Goal: Transaction & Acquisition: Purchase product/service

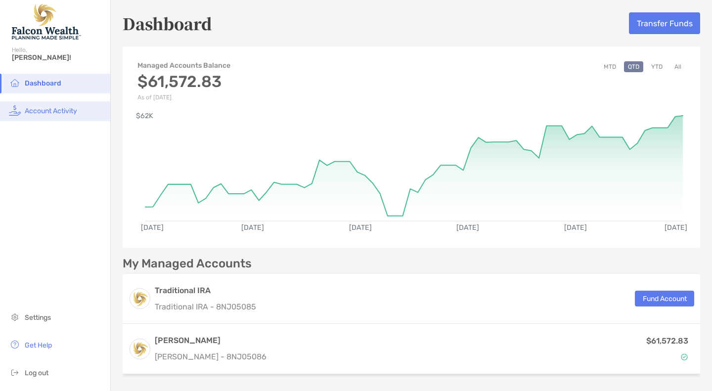
click at [60, 109] on span "Account Activity" at bounding box center [51, 111] width 52 height 8
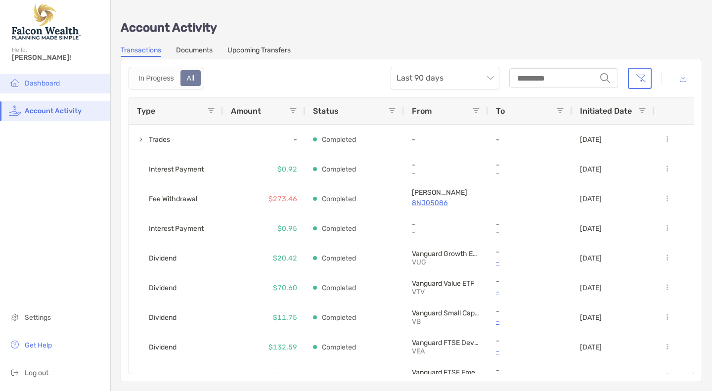
click at [37, 81] on span "Dashboard" at bounding box center [42, 83] width 35 height 8
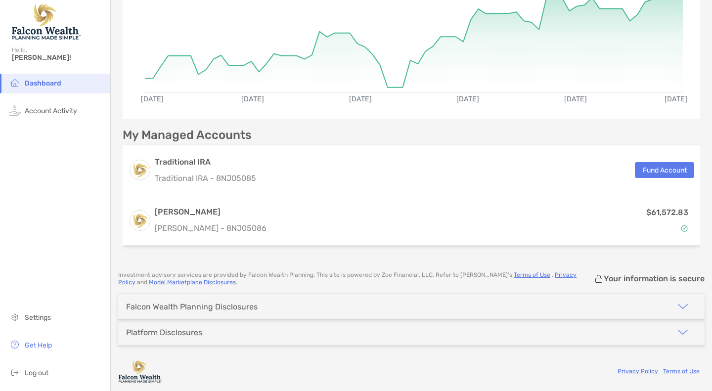
scroll to position [129, 0]
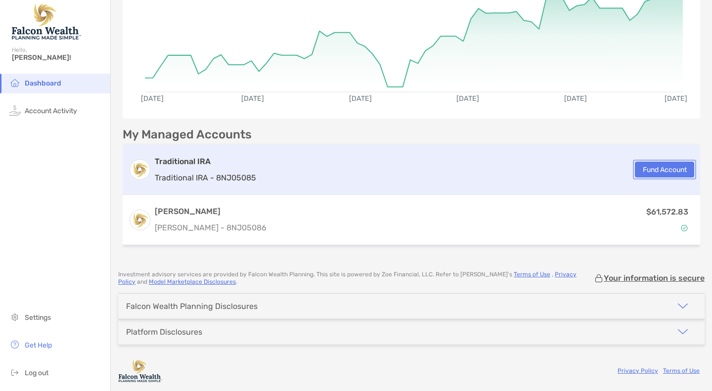
click at [656, 170] on button "Fund Account" at bounding box center [664, 170] width 59 height 16
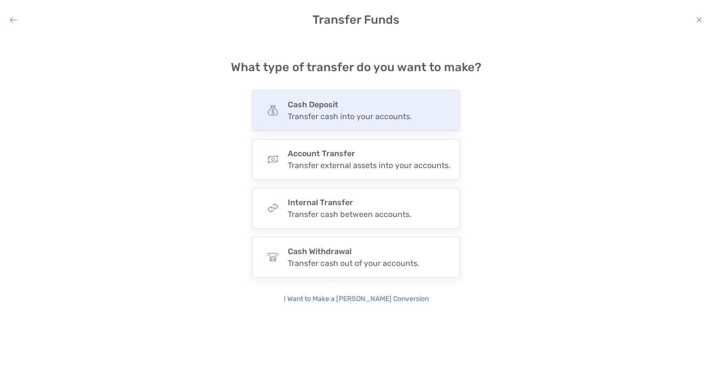
click at [312, 114] on div "Transfer cash into your accounts." at bounding box center [350, 116] width 124 height 9
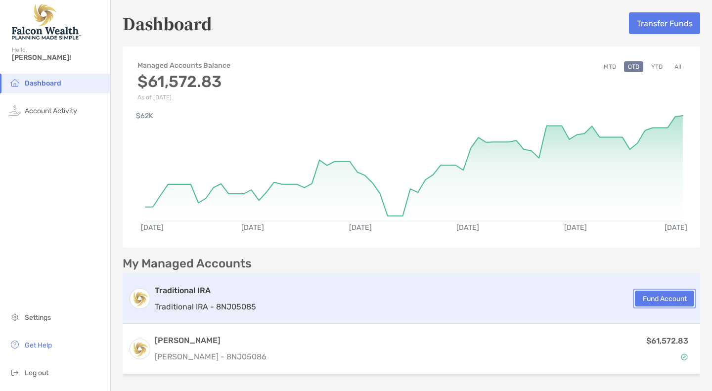
click at [651, 297] on button "Fund Account" at bounding box center [664, 299] width 59 height 16
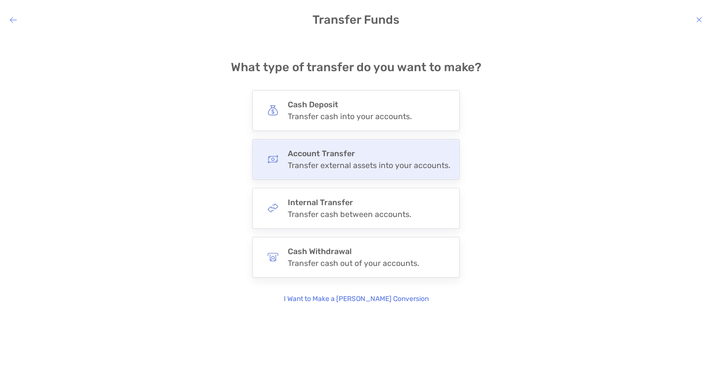
click at [361, 166] on div "Transfer external assets into your accounts." at bounding box center [369, 165] width 163 height 9
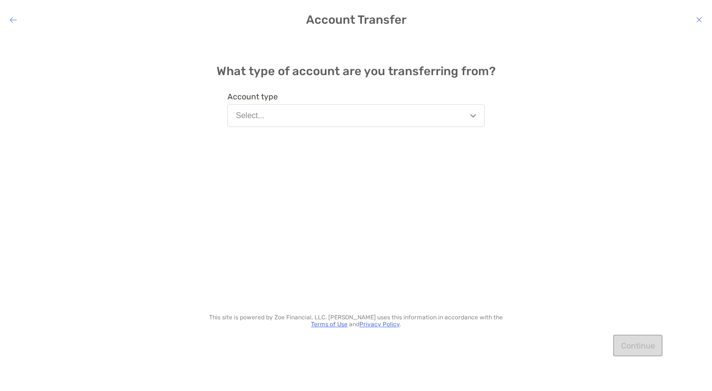
click at [473, 116] on img "modal" at bounding box center [473, 115] width 6 height 3
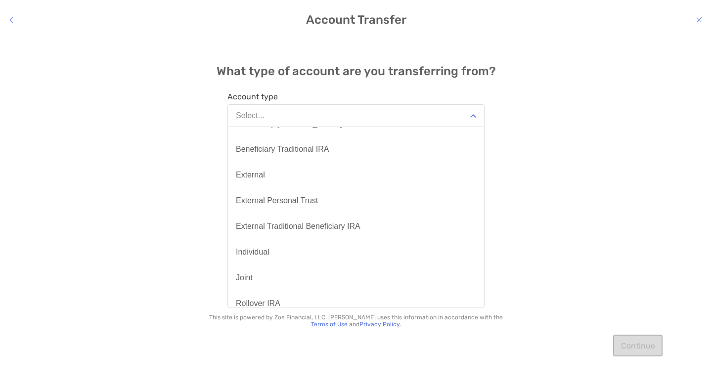
scroll to position [14, 0]
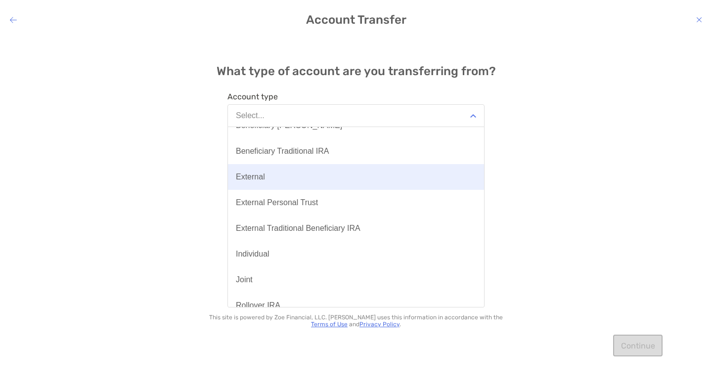
click at [257, 177] on div "External" at bounding box center [250, 177] width 29 height 9
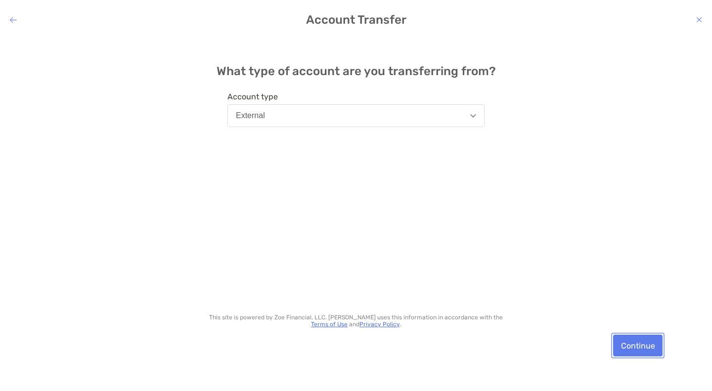
click at [635, 345] on button "Continue" at bounding box center [637, 346] width 49 height 22
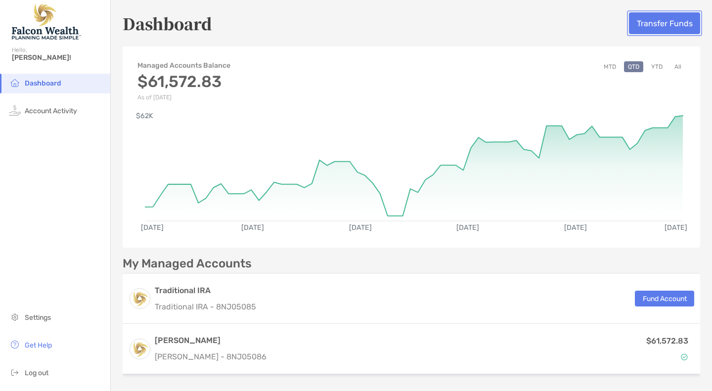
click at [656, 23] on button "Transfer Funds" at bounding box center [664, 23] width 71 height 22
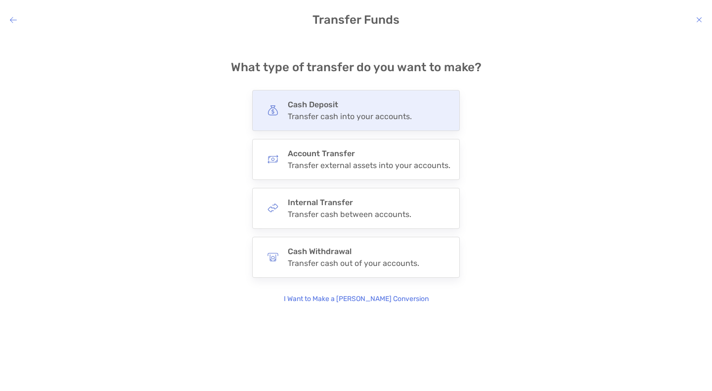
click at [325, 115] on div "Transfer cash into your accounts." at bounding box center [350, 116] width 124 height 9
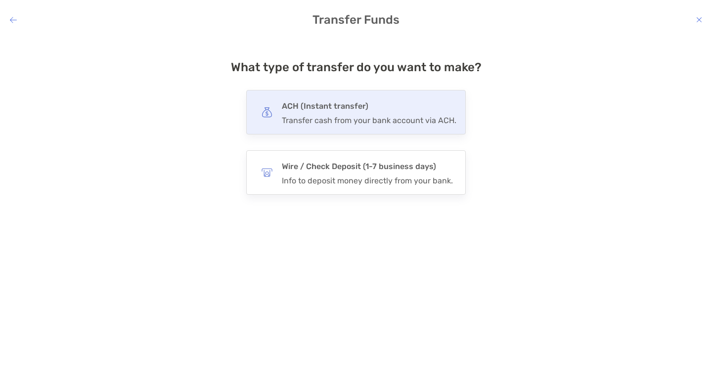
click at [363, 118] on div "Transfer cash from your bank account via ACH." at bounding box center [369, 120] width 175 height 9
click at [0, 0] on input "***" at bounding box center [0, 0] width 0 height 0
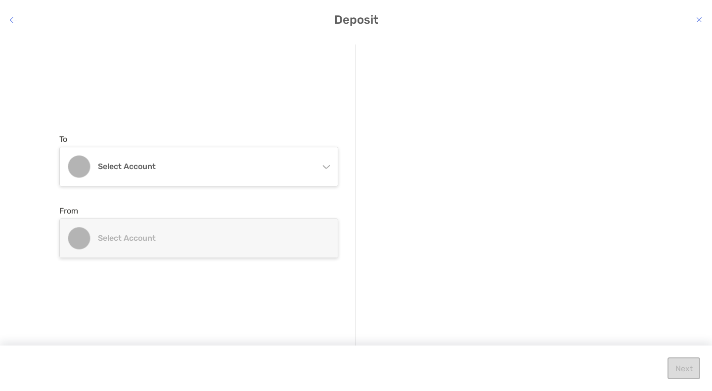
click at [326, 165] on icon "modal" at bounding box center [326, 165] width 8 height 8
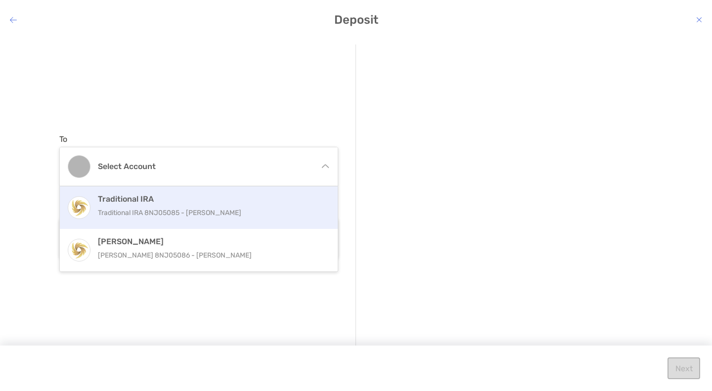
click at [153, 206] on div "Traditional IRA Traditional IRA 8NJ05085 - Jeanette Paz" at bounding box center [209, 207] width 223 height 27
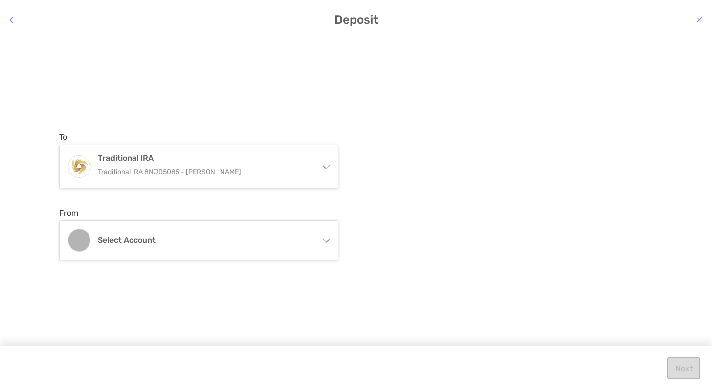
click at [329, 241] on icon "modal" at bounding box center [326, 239] width 8 height 8
click at [479, 220] on div "modal" at bounding box center [512, 225] width 279 height 23
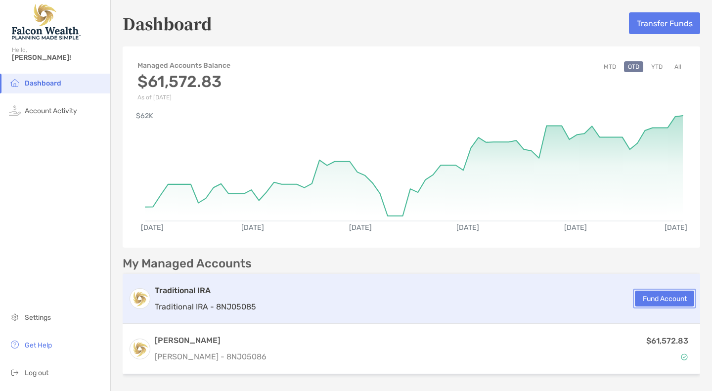
click at [659, 298] on button "Fund Account" at bounding box center [664, 299] width 59 height 16
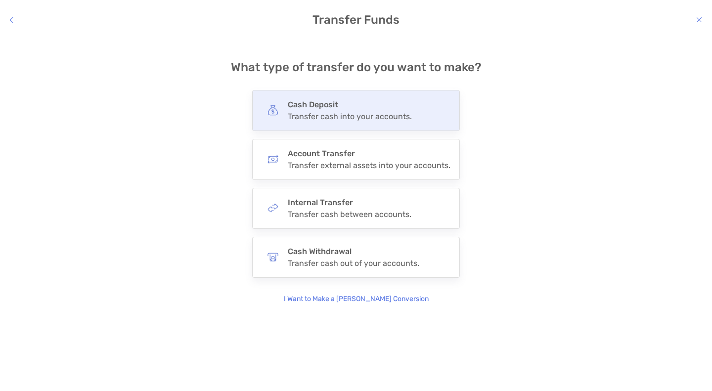
click at [360, 114] on div "Transfer cash into your accounts." at bounding box center [350, 116] width 124 height 9
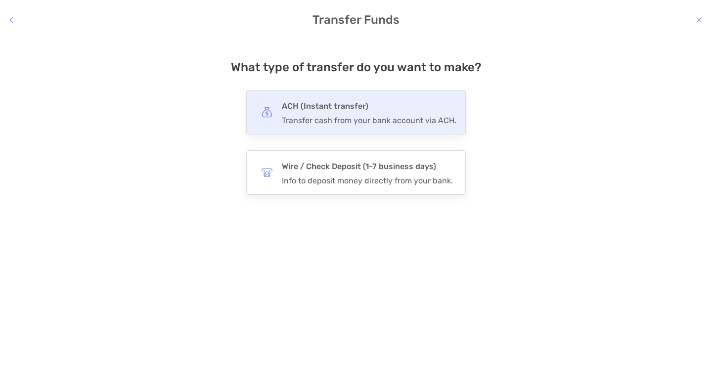
click at [348, 120] on div "Transfer cash from your bank account via ACH." at bounding box center [369, 120] width 175 height 9
click at [0, 0] on input "***" at bounding box center [0, 0] width 0 height 0
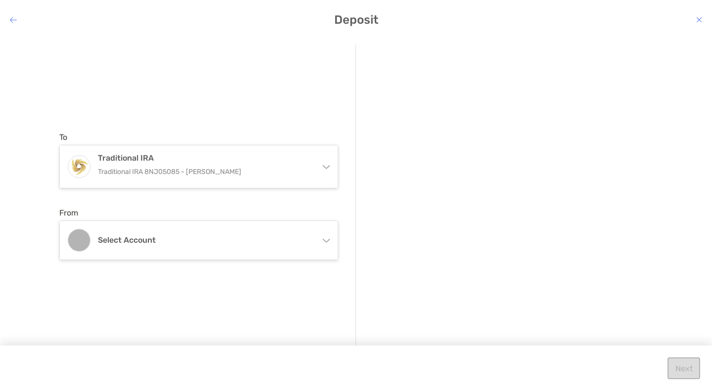
click at [325, 239] on icon "modal" at bounding box center [326, 239] width 8 height 8
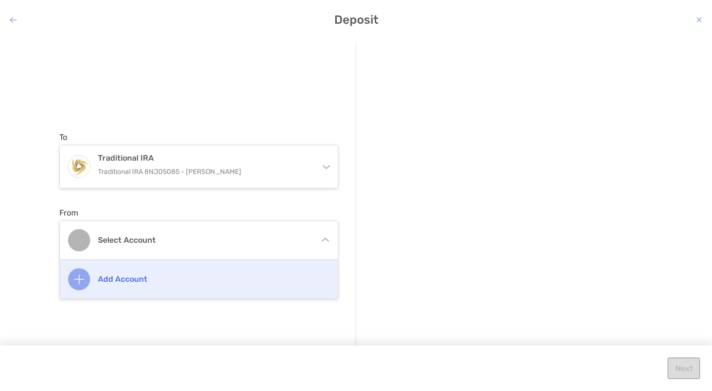
click at [107, 278] on h4 "Add account" at bounding box center [209, 278] width 223 height 9
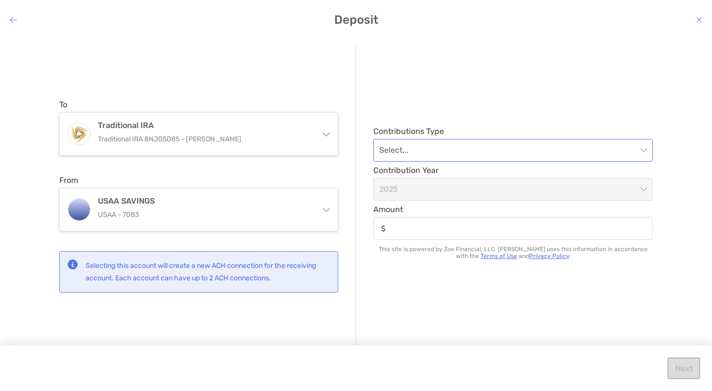
click at [644, 148] on span "modal" at bounding box center [512, 150] width 267 height 22
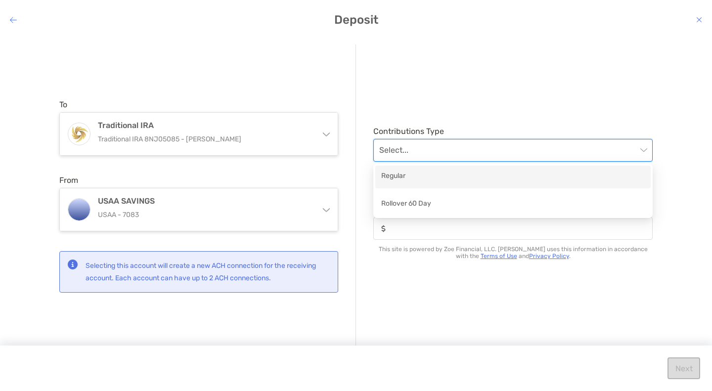
click at [398, 182] on div "Regular" at bounding box center [513, 177] width 264 height 12
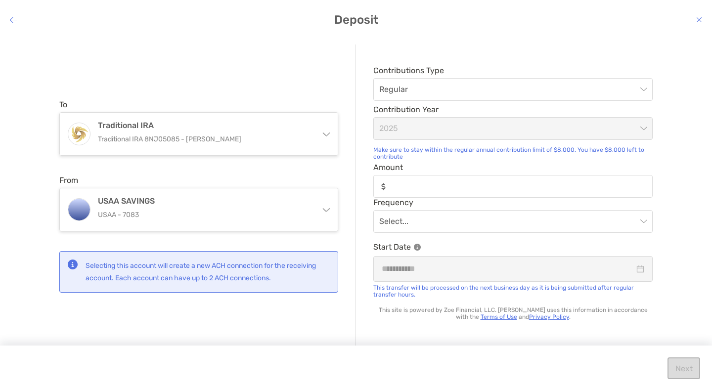
click at [442, 193] on div "modal" at bounding box center [512, 186] width 279 height 23
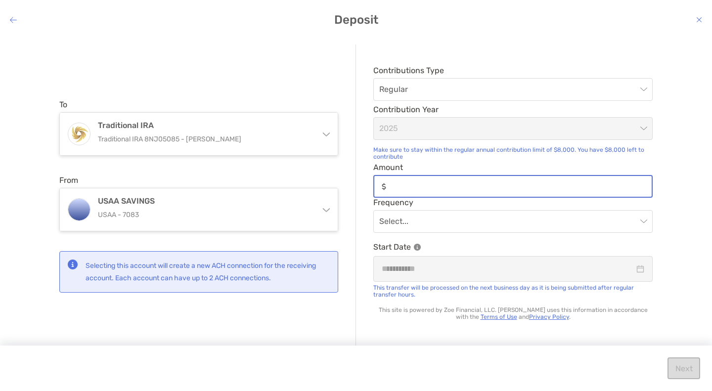
click at [442, 191] on input "Amount" at bounding box center [521, 186] width 262 height 8
click at [645, 222] on span "modal" at bounding box center [512, 222] width 267 height 22
type input "*****"
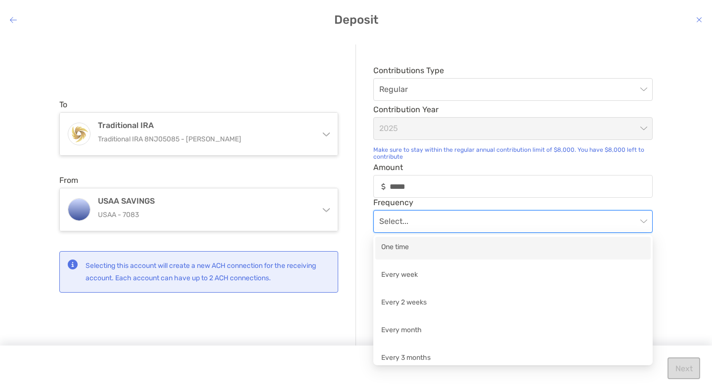
click at [440, 246] on div "One time" at bounding box center [513, 248] width 264 height 12
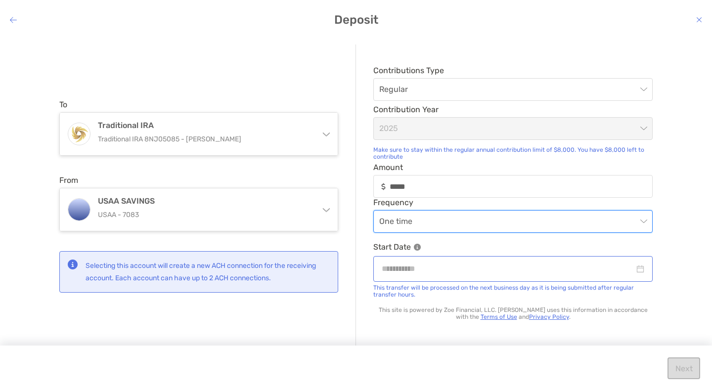
click at [640, 270] on div "modal" at bounding box center [513, 269] width 263 height 12
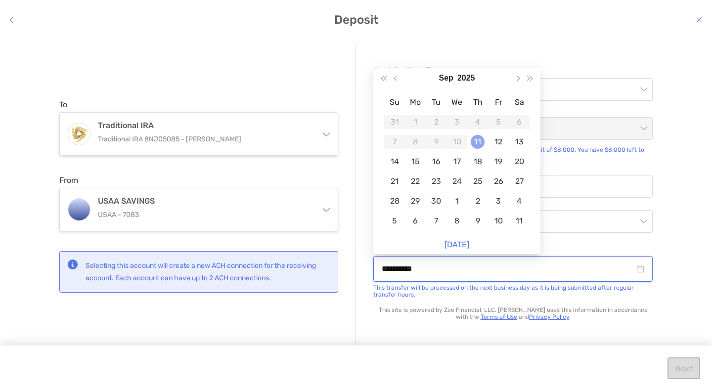
type input "**********"
click at [481, 142] on div "11" at bounding box center [478, 142] width 14 height 14
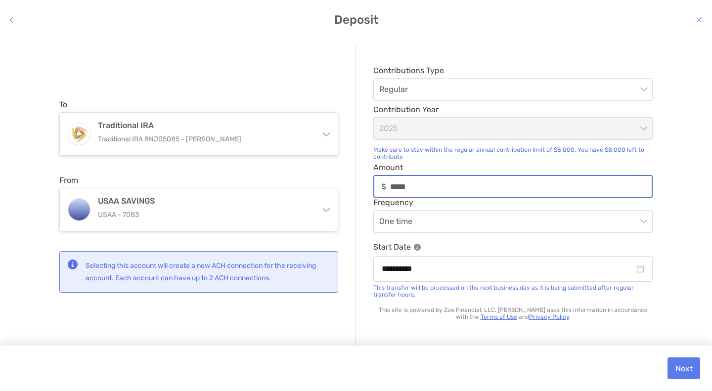
click at [394, 186] on input "*****" at bounding box center [521, 186] width 262 height 8
type input "*****"
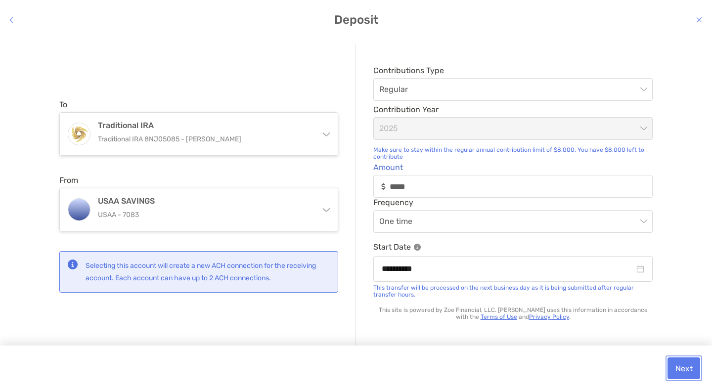
click at [684, 368] on button "Next" at bounding box center [683, 368] width 33 height 22
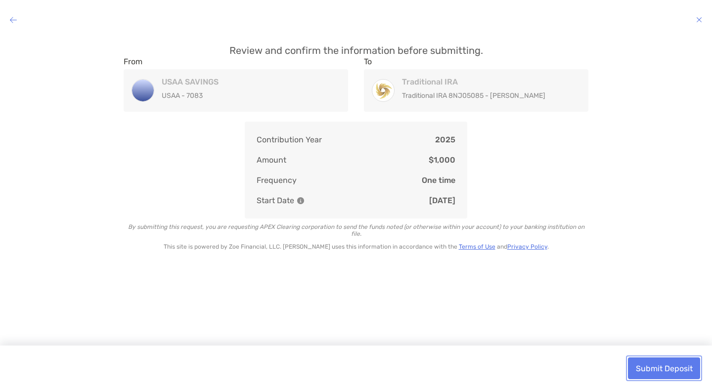
click at [662, 370] on button "Submit Deposit" at bounding box center [664, 368] width 72 height 22
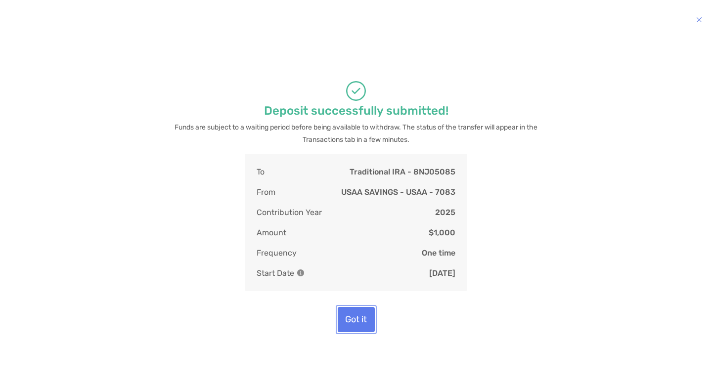
click at [352, 318] on button "Got it" at bounding box center [356, 319] width 37 height 25
click at [354, 319] on button "Got it" at bounding box center [356, 319] width 37 height 25
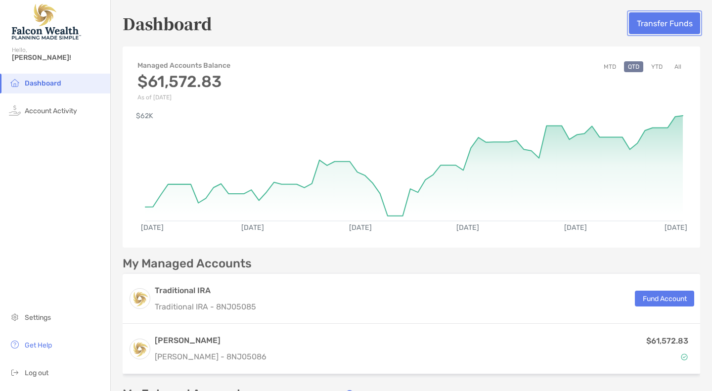
click at [658, 24] on button "Transfer Funds" at bounding box center [664, 23] width 71 height 22
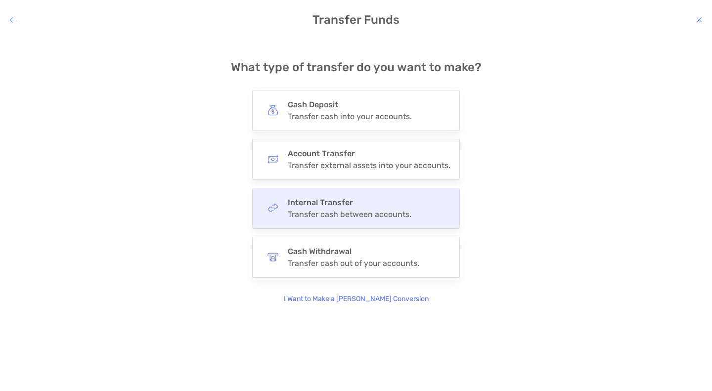
click at [365, 213] on div "Transfer cash between accounts." at bounding box center [350, 214] width 124 height 9
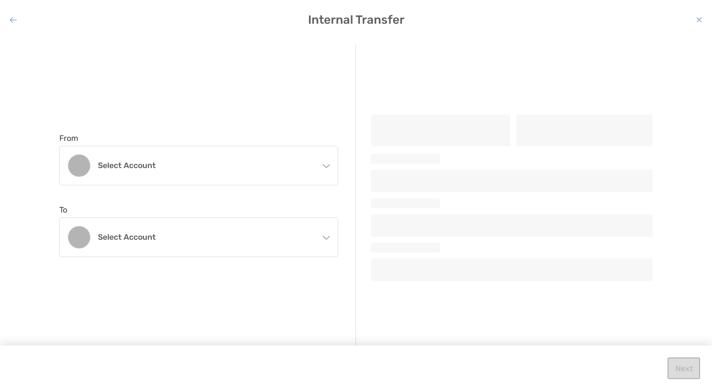
click at [326, 167] on icon "modal" at bounding box center [326, 165] width 7 height 3
click at [277, 293] on div "From Select account Roth IRA Roth IRA 8NJ05086 - Jeanette Paz To Select account…" at bounding box center [207, 194] width 297 height 301
click at [327, 238] on icon "modal" at bounding box center [326, 237] width 7 height 3
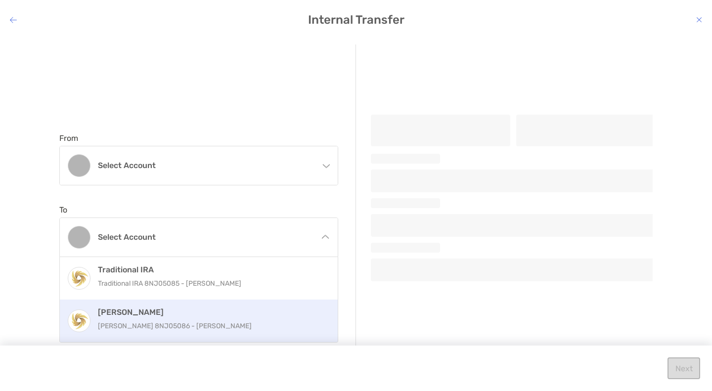
click at [197, 323] on p "Roth IRA 8NJ05086 - Jeanette Paz" at bounding box center [209, 326] width 223 height 12
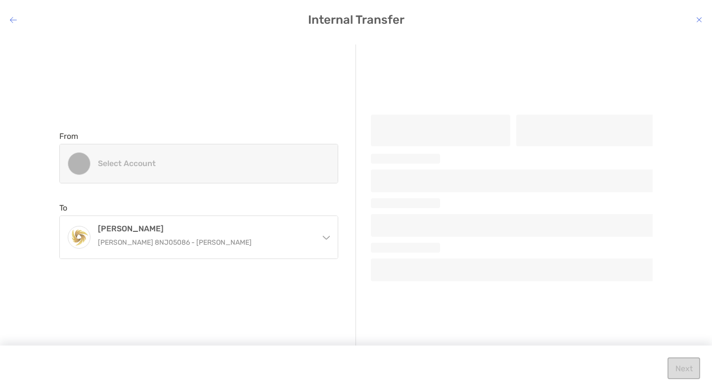
click at [328, 165] on div "Select account" at bounding box center [199, 163] width 278 height 39
click at [326, 236] on icon "modal" at bounding box center [326, 236] width 8 height 8
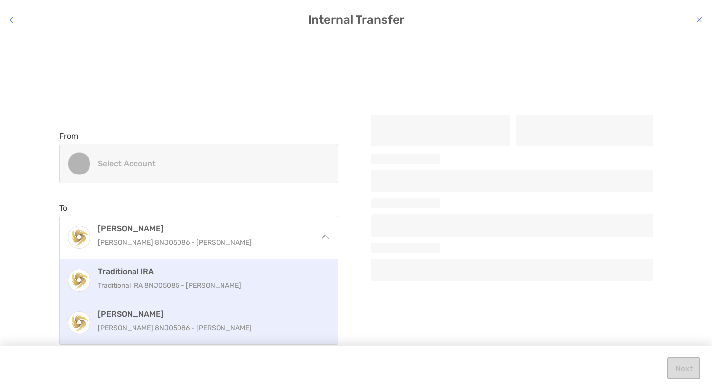
click at [173, 275] on h4 "Traditional IRA" at bounding box center [209, 271] width 223 height 9
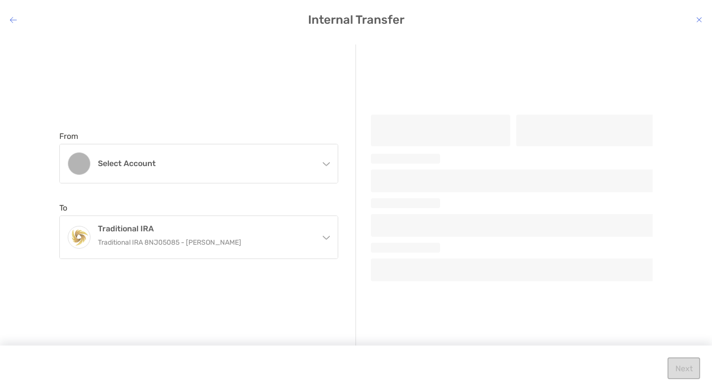
click at [329, 163] on icon "modal" at bounding box center [326, 163] width 7 height 3
click at [205, 31] on div "Internal Transfer From Select account Roth IRA Roth IRA 8NJ05086 - Jeanette Paz…" at bounding box center [356, 195] width 712 height 391
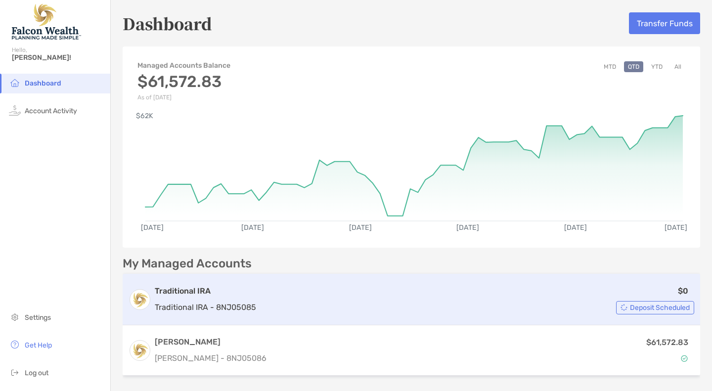
click at [650, 307] on span "Deposit Scheduled" at bounding box center [660, 307] width 60 height 5
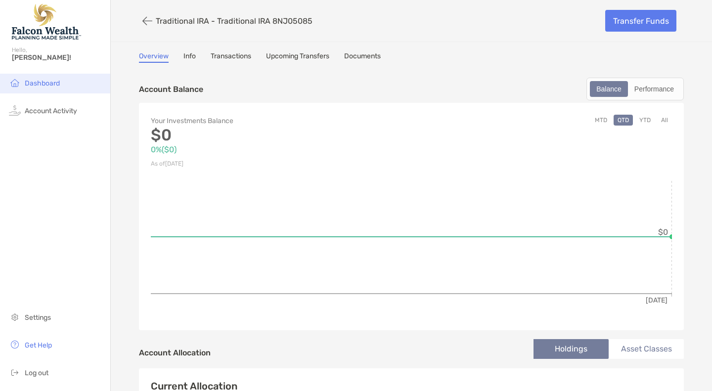
click at [47, 83] on span "Dashboard" at bounding box center [42, 83] width 35 height 8
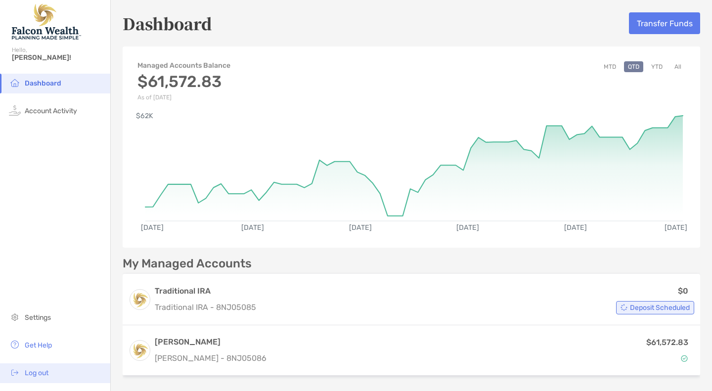
click at [34, 373] on span "Log out" at bounding box center [37, 373] width 24 height 8
